Goal: Transaction & Acquisition: Purchase product/service

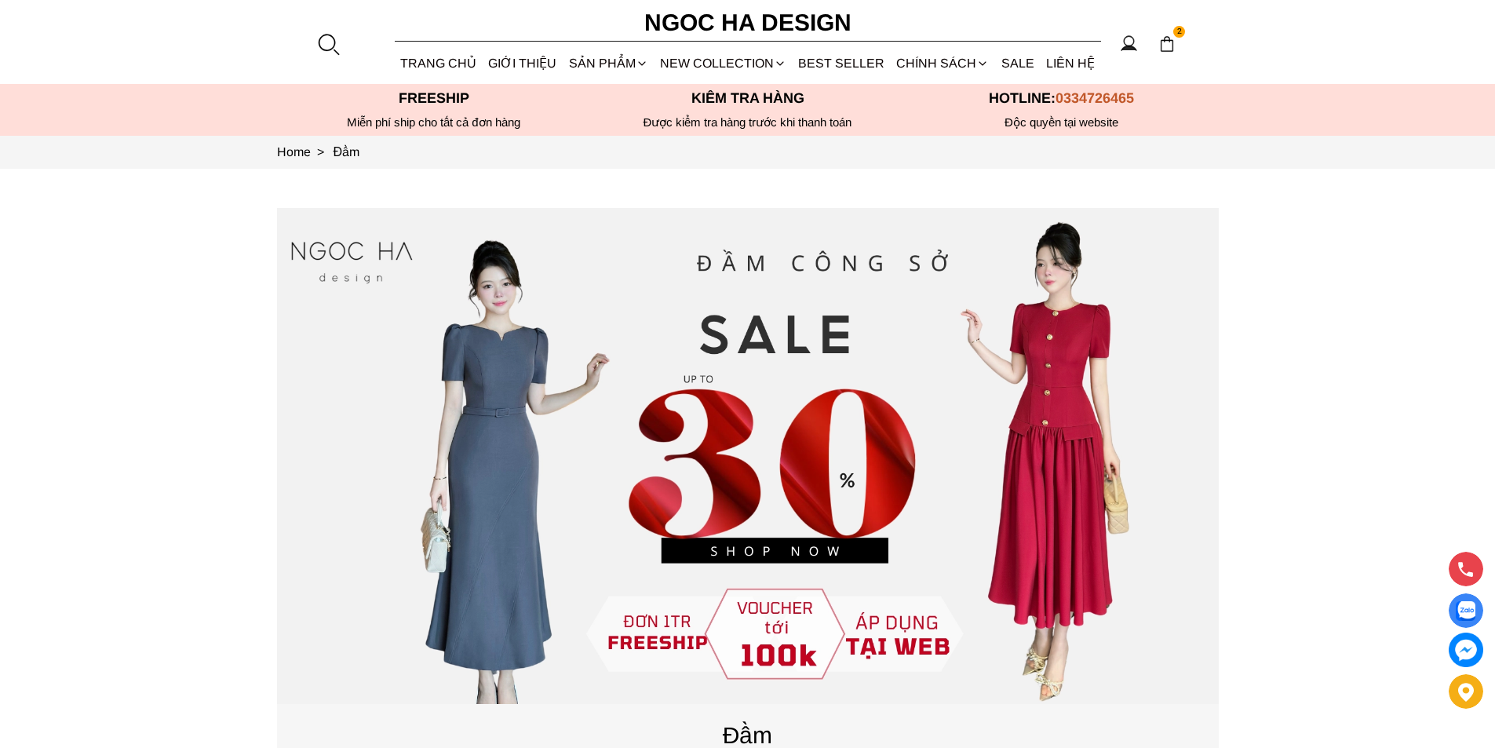
click at [324, 44] on div at bounding box center [328, 44] width 24 height 24
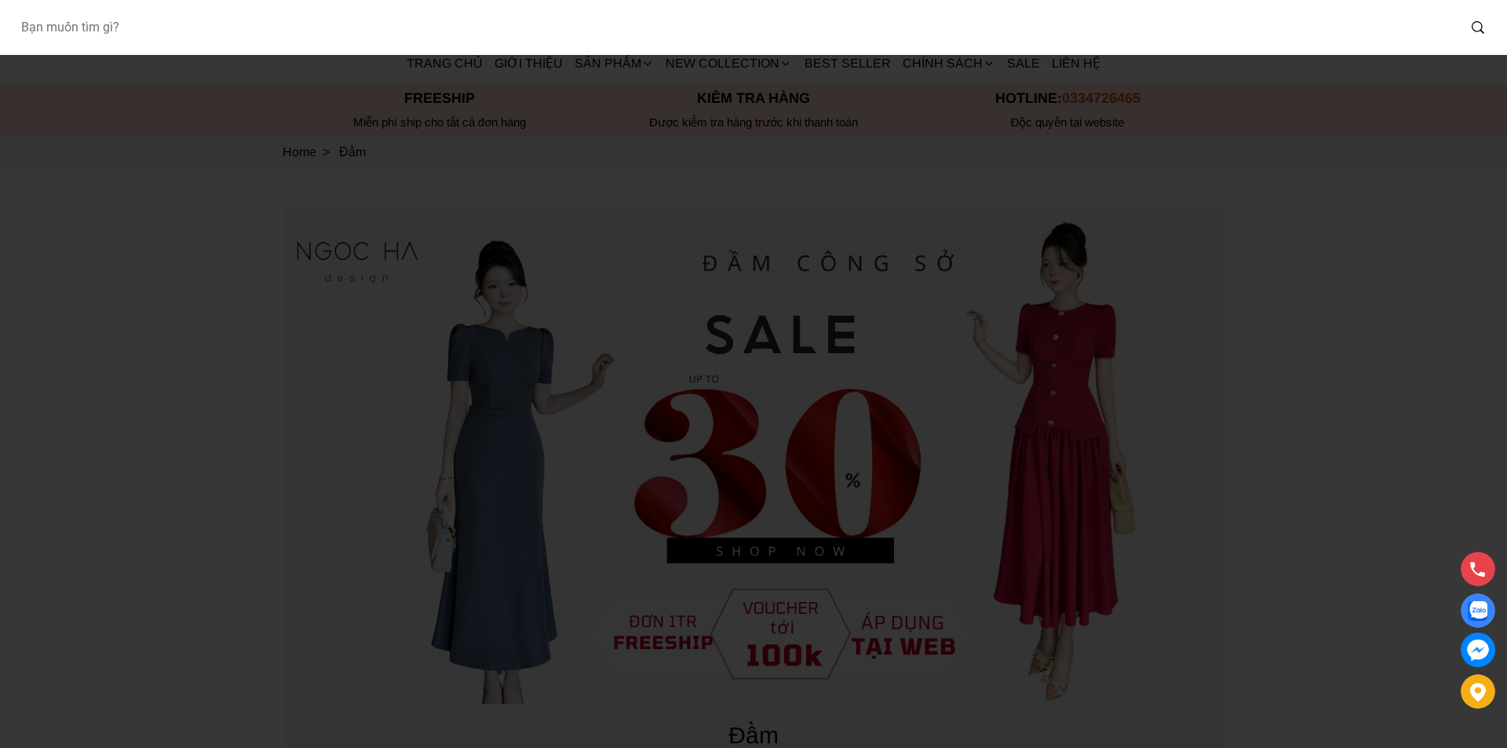
click at [310, 36] on input "Input search Bạn muốn tìm gì?" at bounding box center [732, 27] width 1449 height 36
type input "a1051"
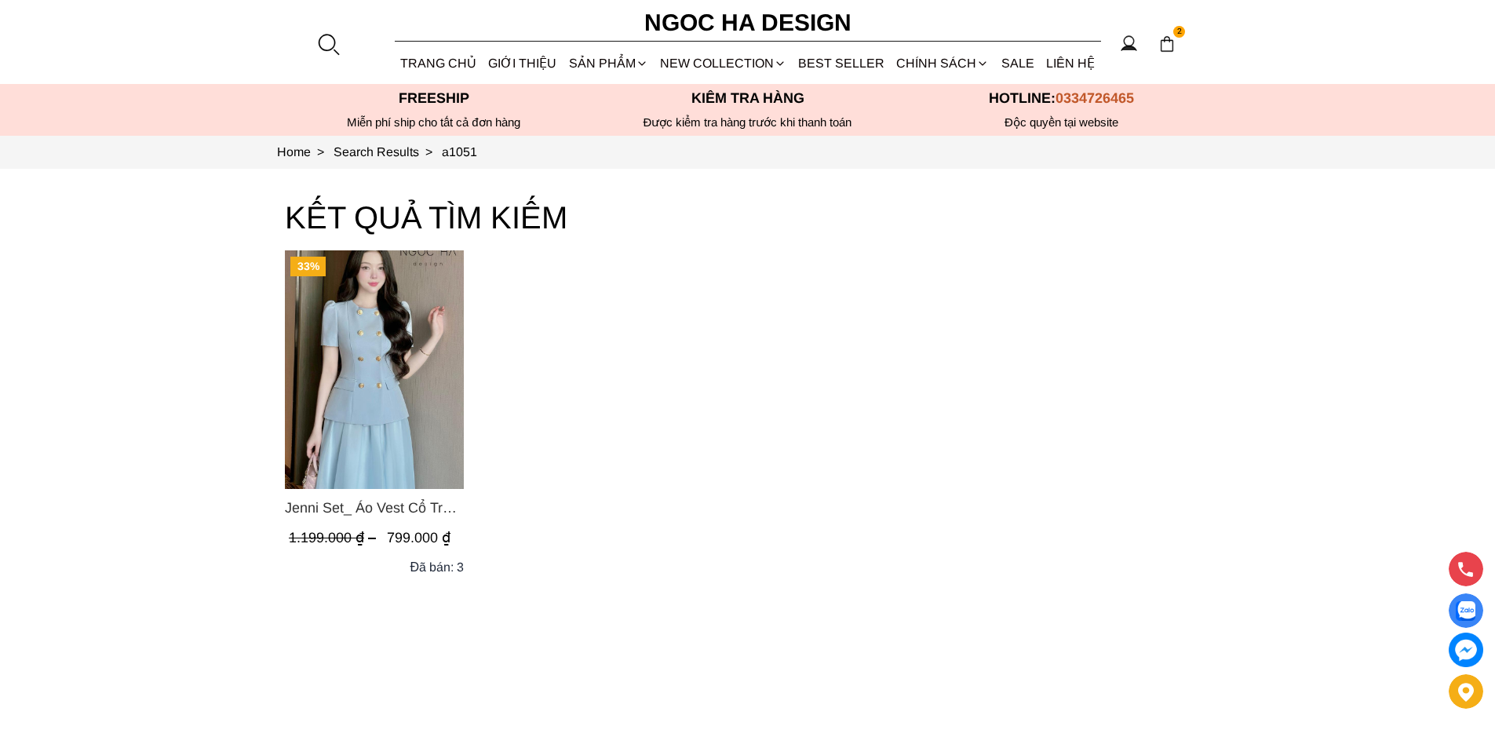
click at [422, 369] on img "Product image - Jenni Set_ Áo Vest Cổ Tròn Đính Cúc, Chân Váy Tơ Màu Xanh A1051…" at bounding box center [374, 369] width 179 height 239
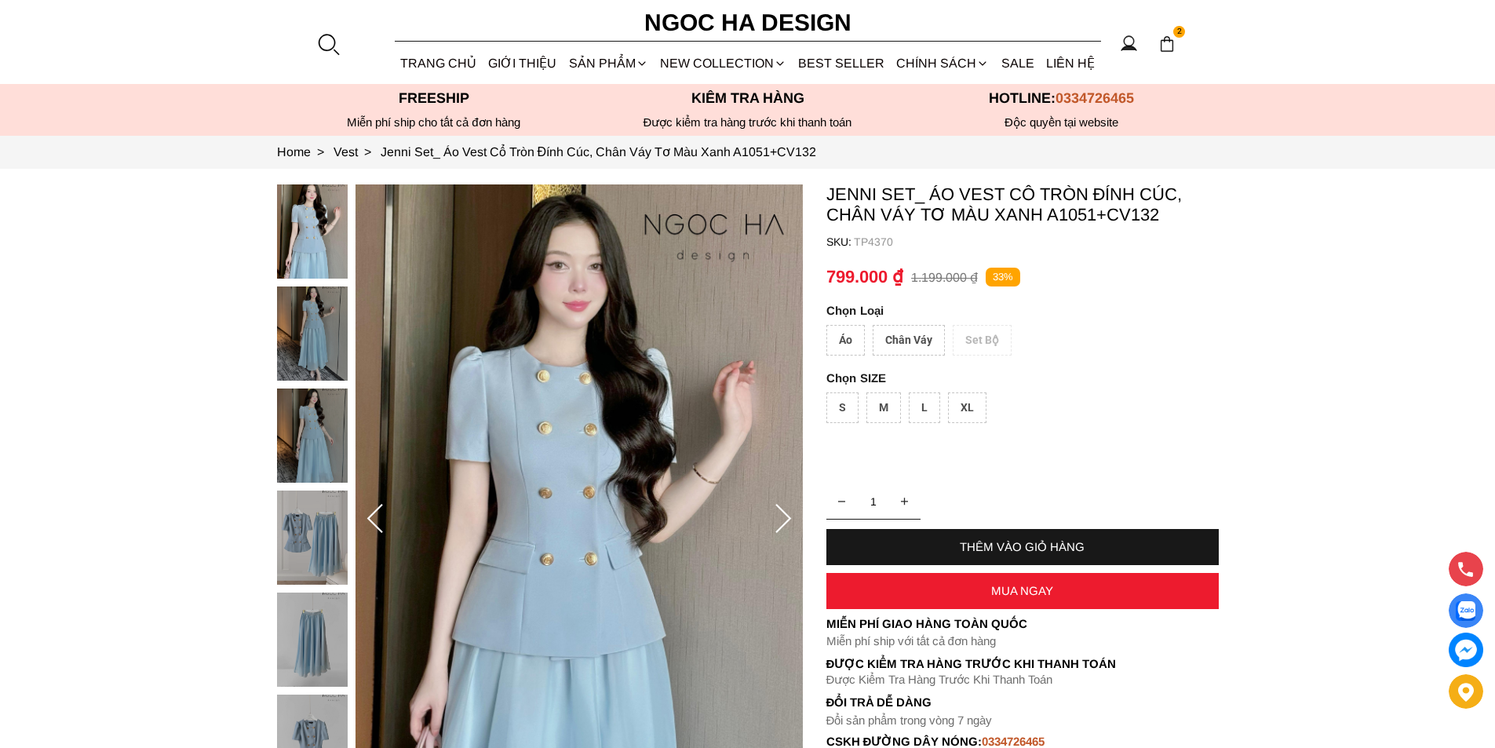
click at [918, 344] on div "Chân Váy" at bounding box center [909, 340] width 72 height 31
click at [979, 335] on div "Áo Chân Váy Set Bộ" at bounding box center [1022, 344] width 392 height 38
click at [842, 412] on div "S" at bounding box center [842, 407] width 32 height 31
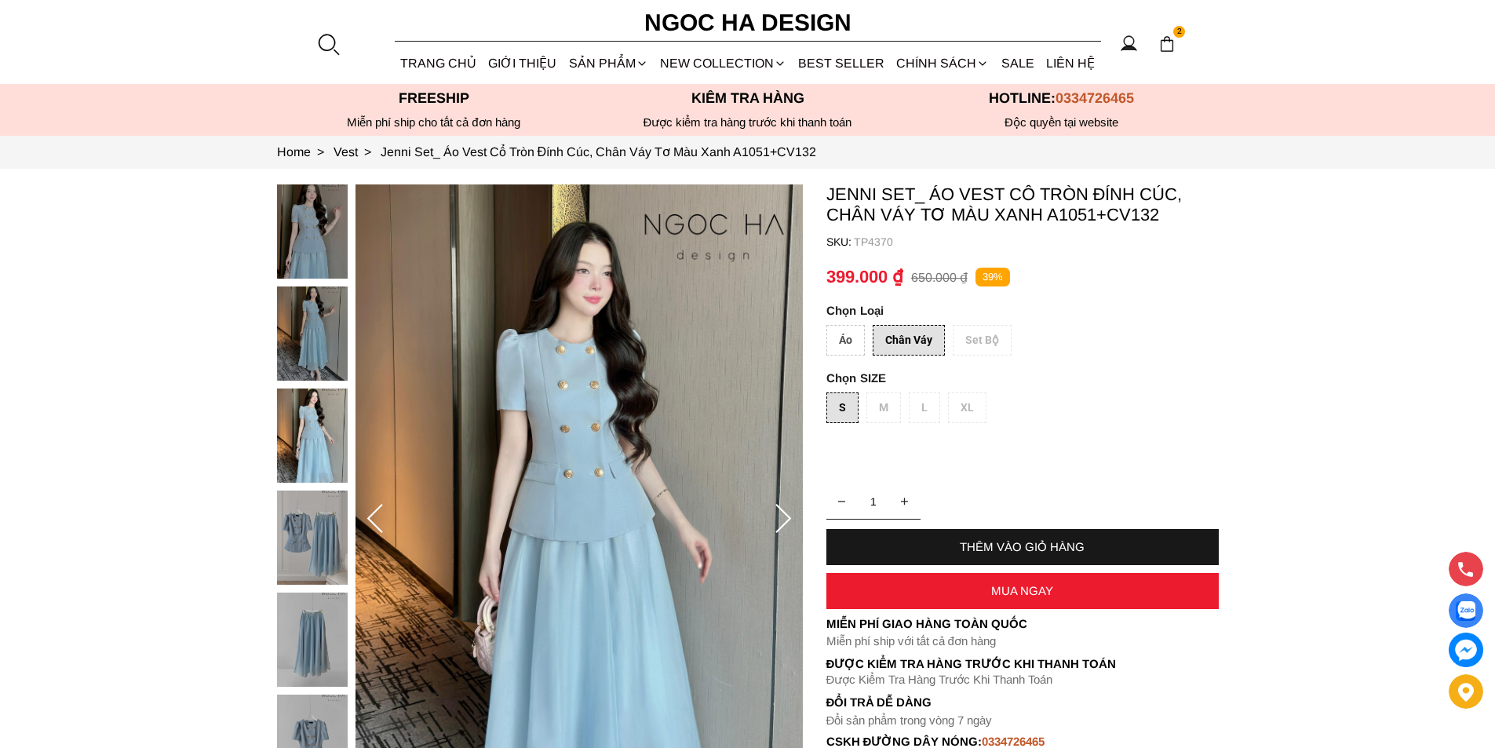
click at [839, 339] on div "Áo" at bounding box center [845, 340] width 38 height 31
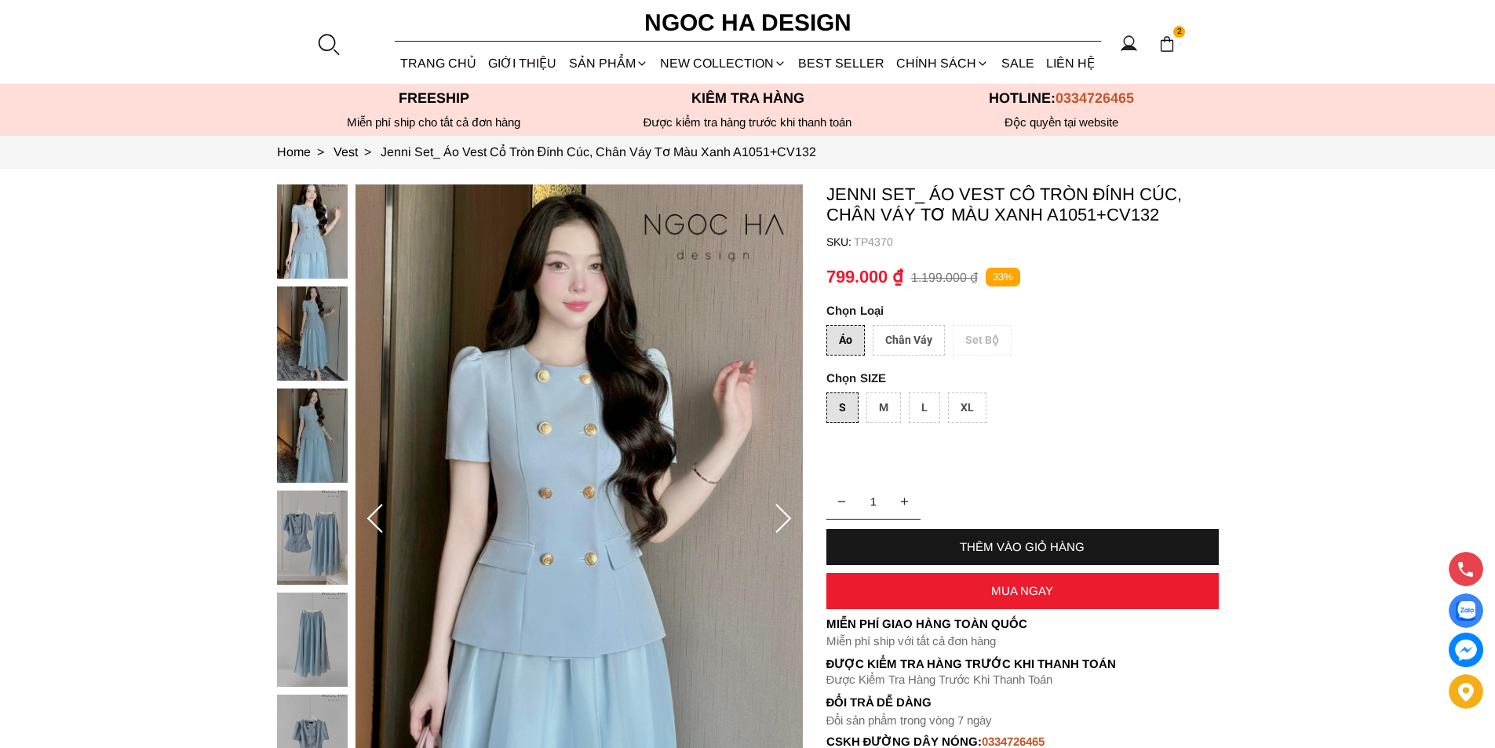
click at [901, 332] on div "Chân Váy" at bounding box center [909, 340] width 72 height 31
click at [845, 345] on div "Áo" at bounding box center [845, 340] width 38 height 31
